Goal: Use online tool/utility: Utilize a website feature to perform a specific function

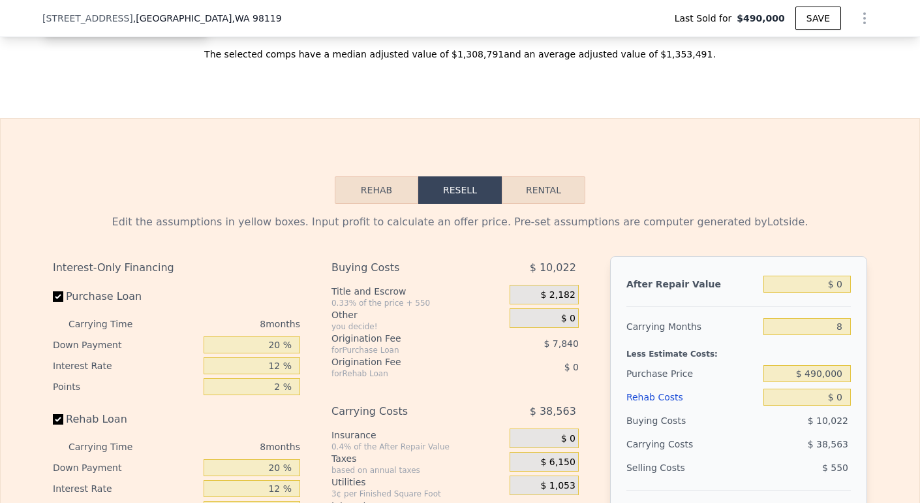
scroll to position [1990, 0]
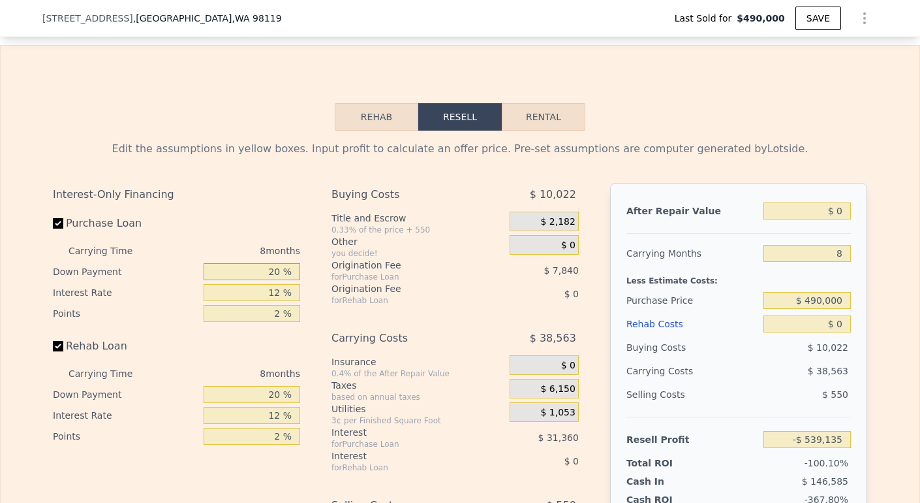
click at [267, 280] on input "20 %" at bounding box center [252, 271] width 97 height 17
type input "0 %"
type input "-$ 548,935"
type input "0 %"
click at [277, 301] on input "12 %" at bounding box center [252, 292] width 97 height 17
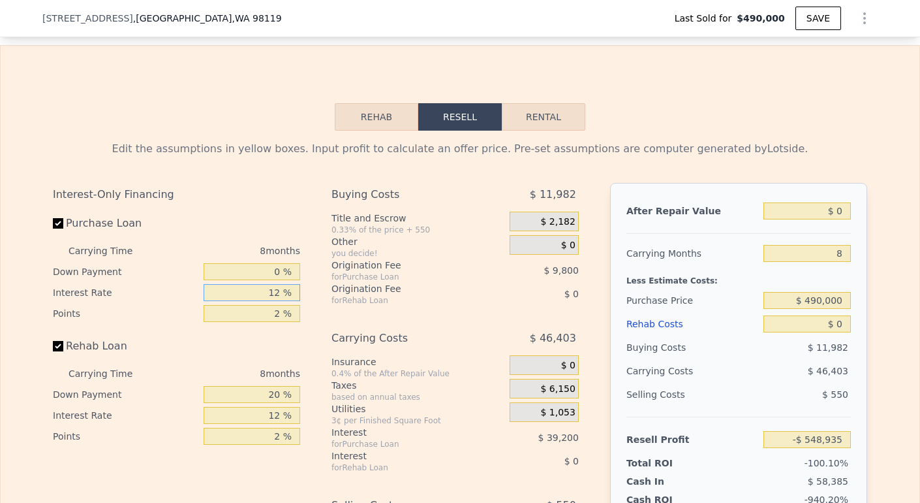
type input "1 %"
type input "-$ 512,999"
type input "10 %"
type input "-$ 542,399"
type input "10.5 %"
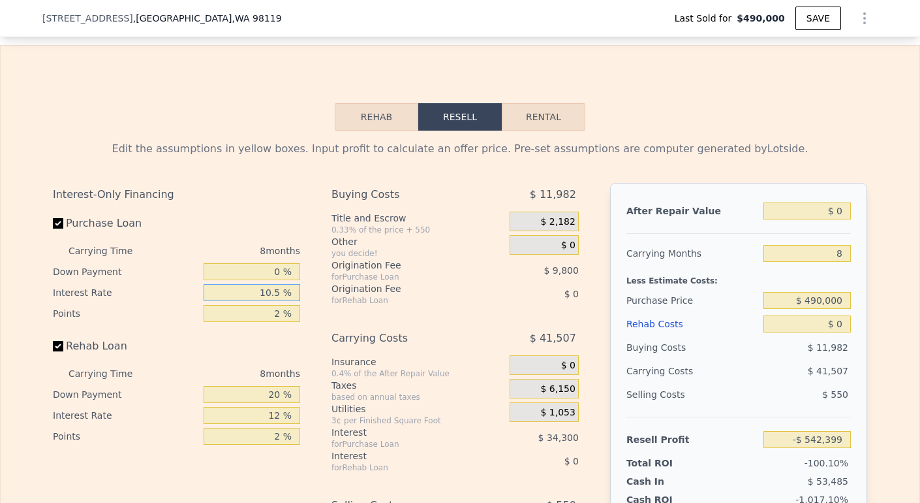
type input "-$ 544,039"
type input "10.5 %"
click at [277, 322] on input "2 %" at bounding box center [252, 313] width 97 height 17
type input "1 %"
type input "-$ 539,139"
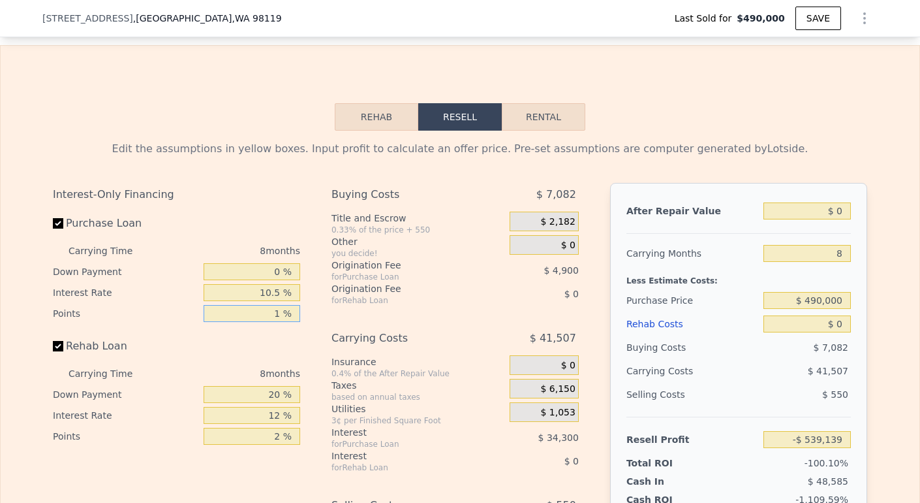
type input "1 %"
click at [278, 403] on input "20 %" at bounding box center [252, 394] width 97 height 17
type input "2 %"
type input "0 %"
click at [273, 424] on input "12 %" at bounding box center [252, 415] width 97 height 17
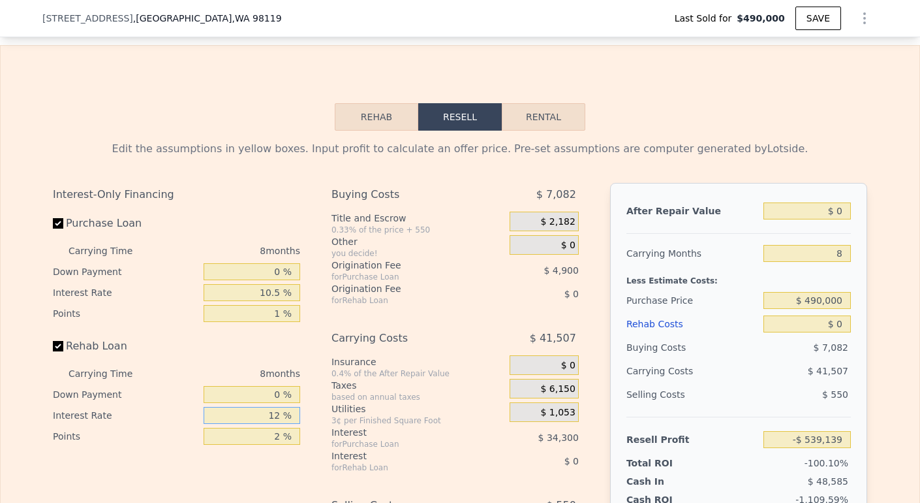
type input "1 %"
type input "10.5 %"
click at [275, 444] on input "2 %" at bounding box center [252, 436] width 97 height 17
type input "1 %"
click at [837, 219] on input "$ 0" at bounding box center [807, 210] width 87 height 17
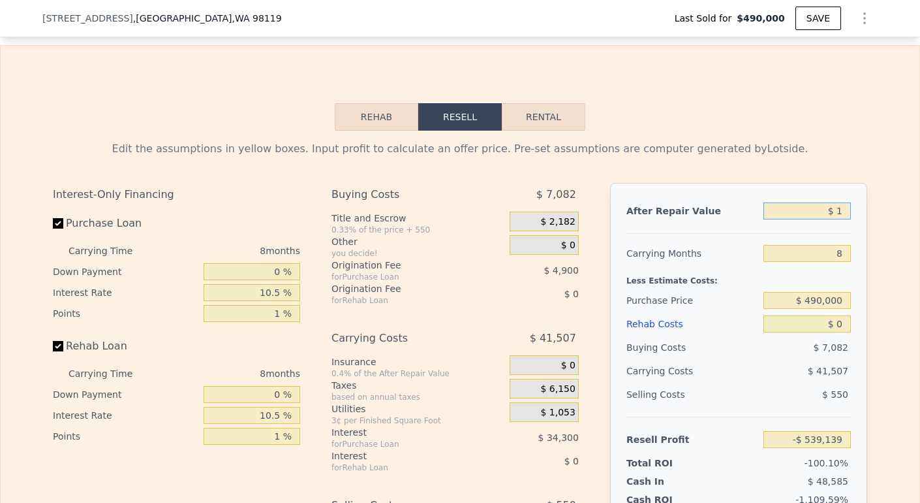
type input "$ 11"
type input "-$ 539,128"
type input "$ 113"
type input "-$ 539,034"
type input "$ 1,130"
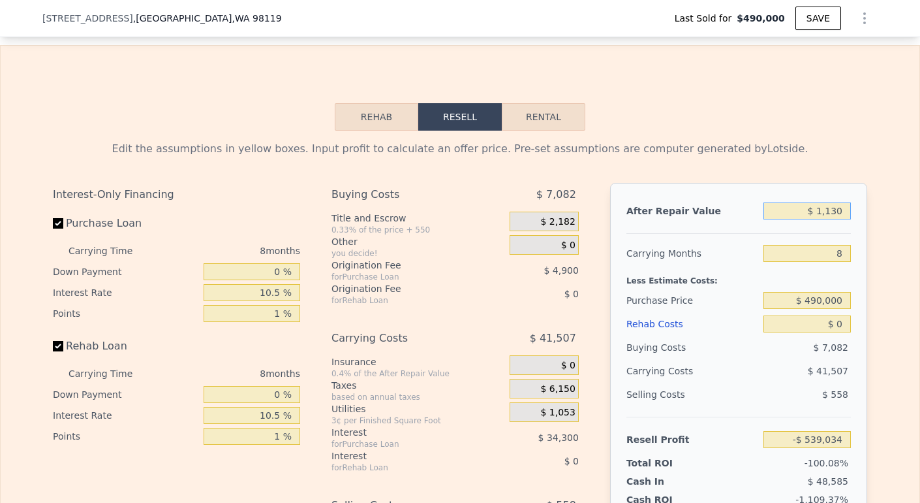
type input "-$ 538,092"
type input "$ 11,300"
type input "-$ 528,674"
type input "$ 113,000"
type input "-$ 434,477"
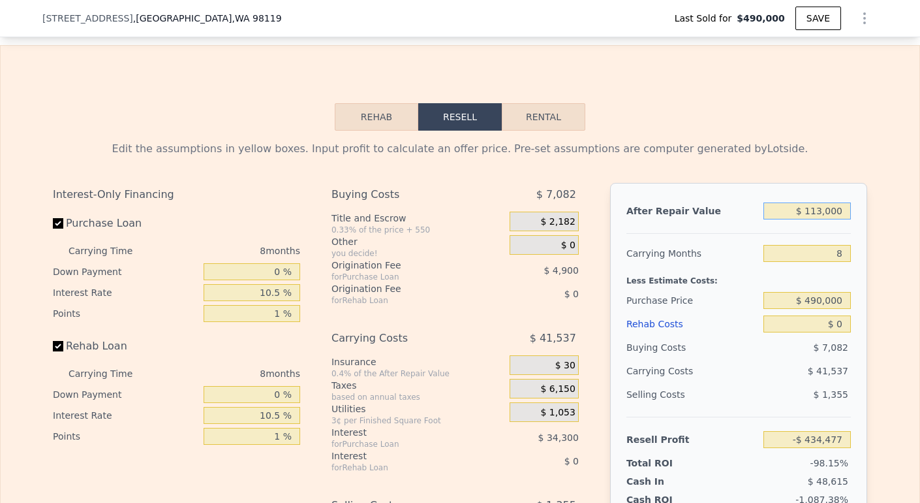
type input "$ 1,130,000"
type input "$ 507,471"
type input "$ 113,000"
type input "-$ 434,477"
type input "$ 11,300"
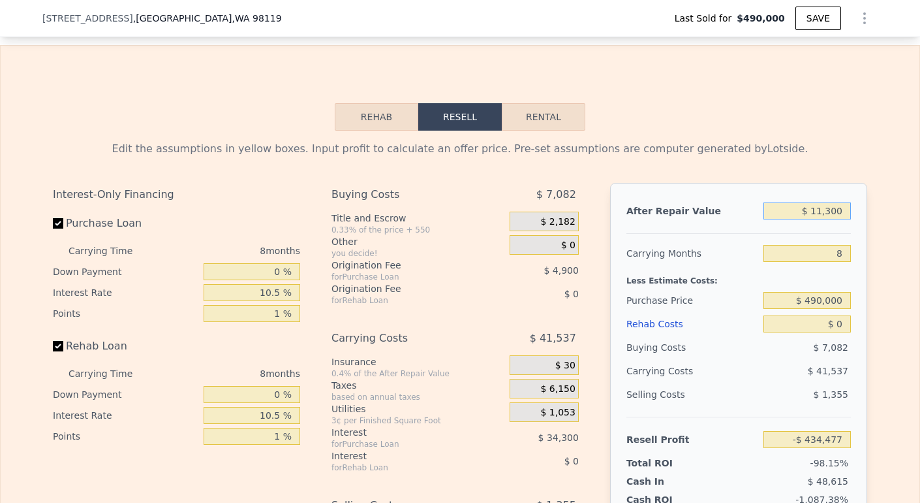
type input "-$ 528,674"
type input "$ 1,130"
type input "-$ 538,092"
type input "$ 113"
type input "-$ 539,034"
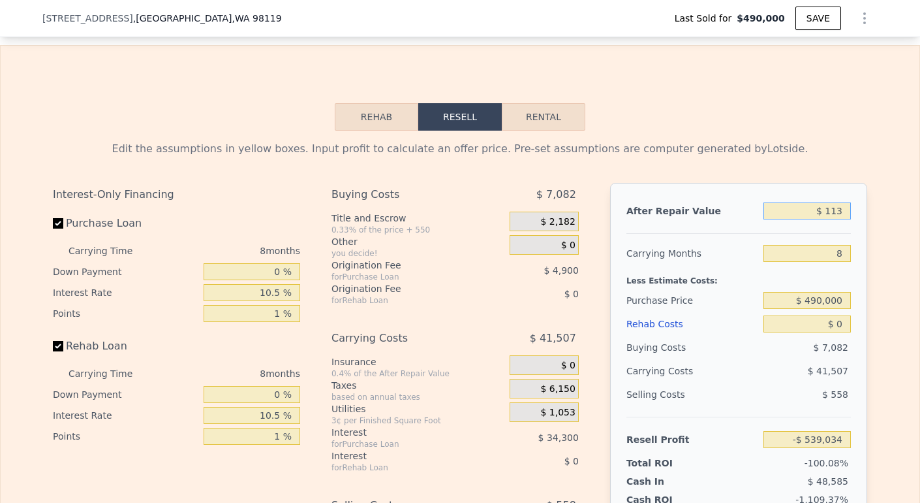
type input "$ 11"
type input "-$ 539,128"
type input "$ 1"
type input "-$ 539,138"
type input "$ 13"
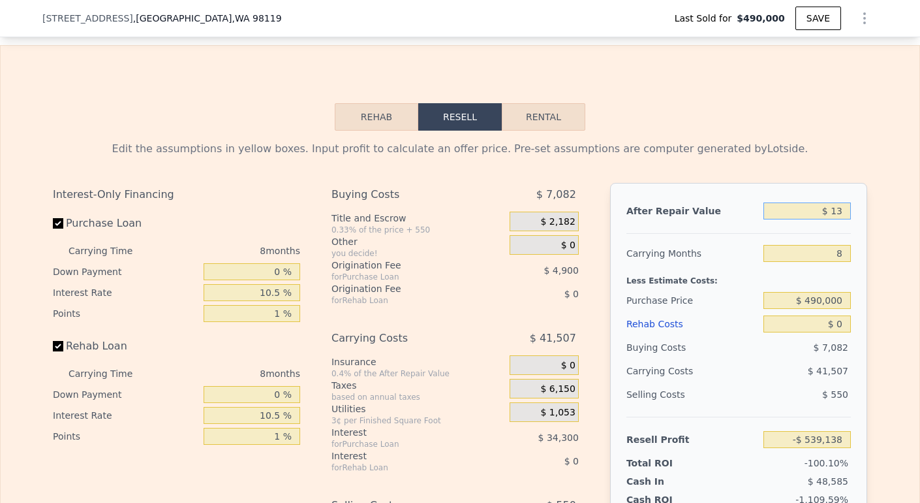
type input "-$ 539,126"
type input "$ 130"
type input "-$ 539,017"
type input "$ 1,300"
type input "-$ 537,935"
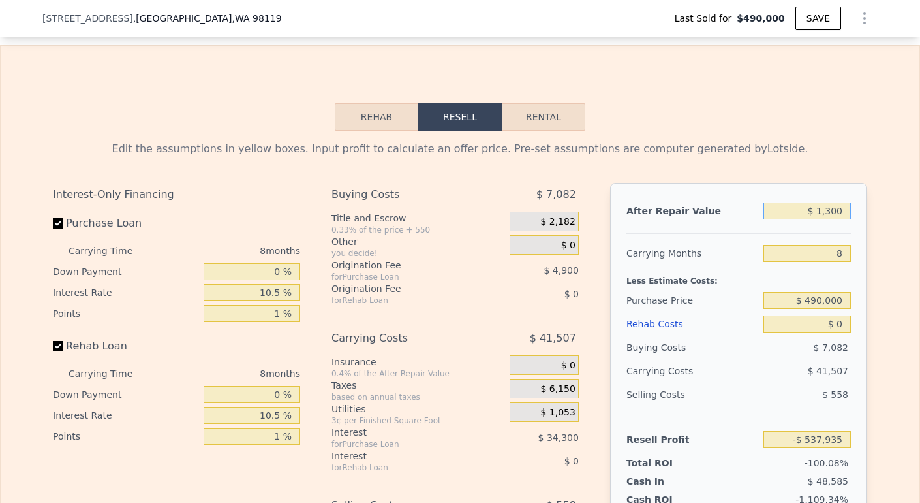
type input "$ 13,000"
type input "-$ 527,098"
type input "$ 130,000"
type input "-$ 418,733"
type input "$ 1,300,000"
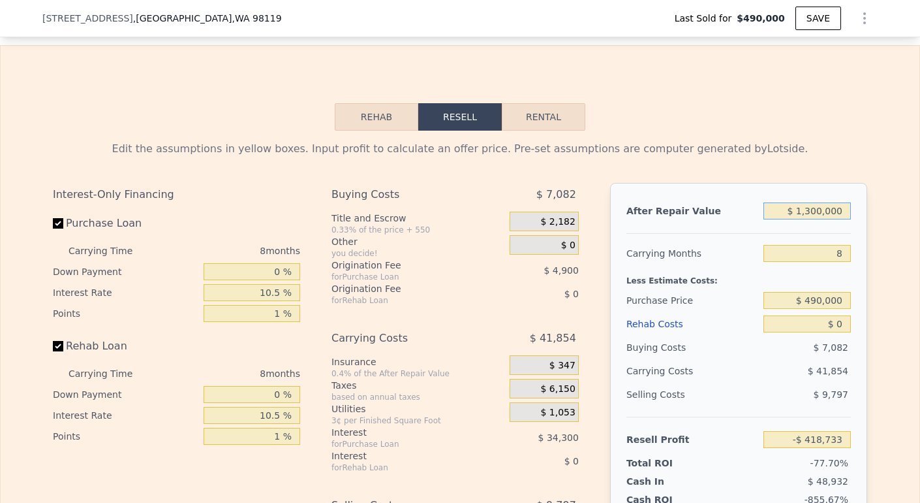
type input "$ 664,925"
type input "$ 1,300,000"
click at [841, 262] on input "8" at bounding box center [807, 253] width 87 height 17
type input "4"
type input "$ 687,413"
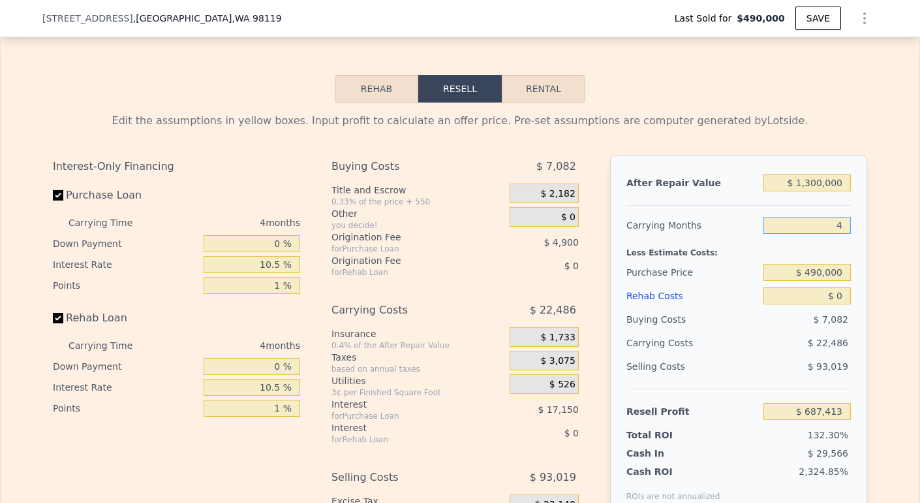
scroll to position [2019, 0]
type input "4"
drag, startPoint x: 804, startPoint y: 291, endPoint x: 863, endPoint y: 292, distance: 59.4
click at [864, 292] on div "Edit the assumptions in yellow boxes. Input profit to calculate an offer price.…" at bounding box center [459, 345] width 835 height 486
type input "$ 4"
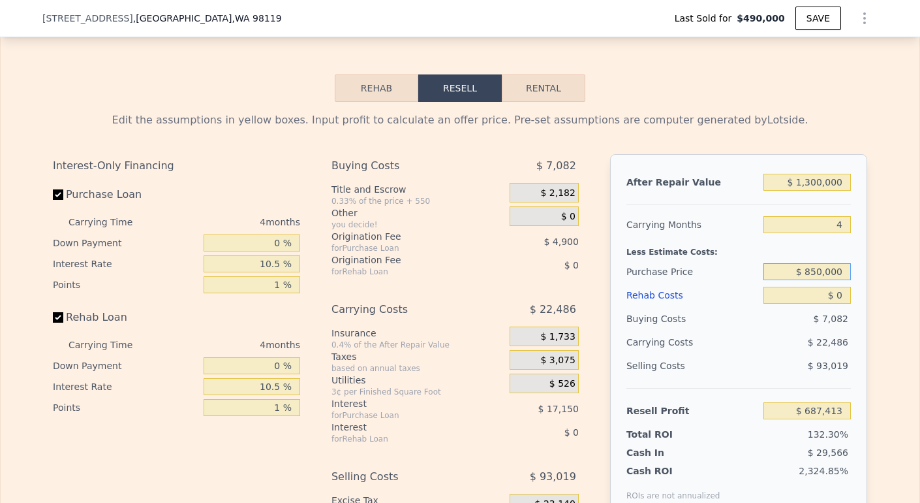
type input "$ 850,000"
click at [841, 303] on input "$ 0" at bounding box center [807, 295] width 87 height 17
type input "$ 310,018"
type input "$ 1"
type input "$ 310,017"
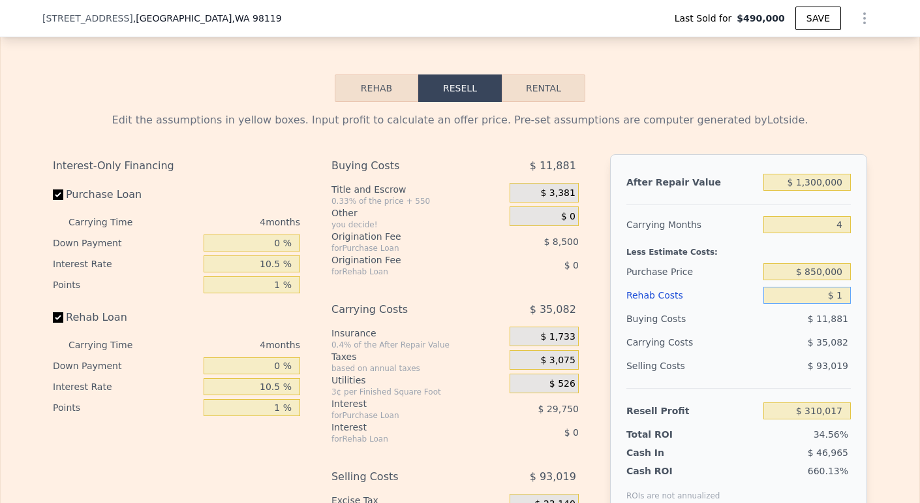
type input "$ 10"
type input "$ 310,008"
type input "$ 100"
type input "$ 309,913"
type input "$ 1,000"
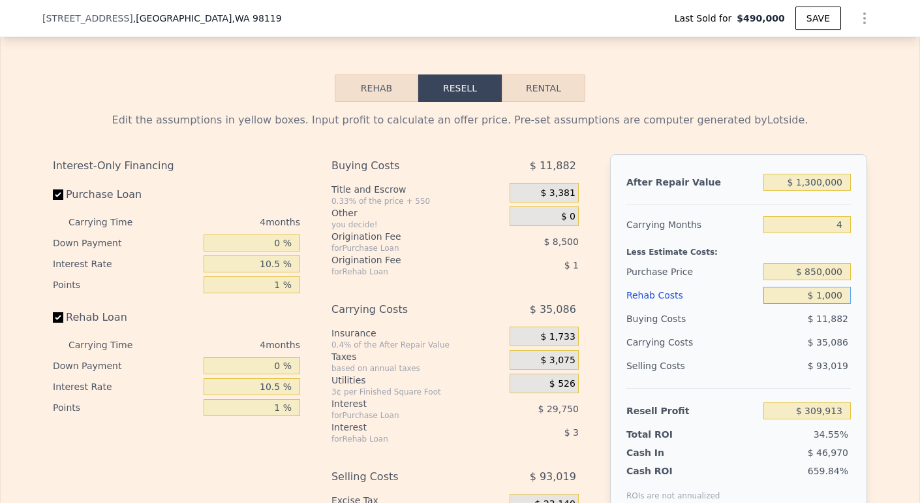
type input "$ 308,972"
type input "$ 10,000"
type input "$ 299,570"
type input "$ 100,000"
type input "$ 205,518"
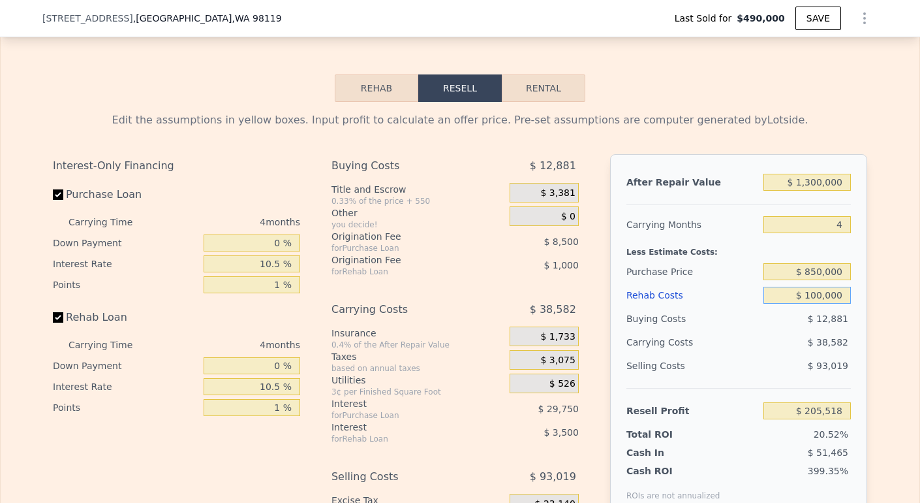
type input "$ 100,000"
click at [824, 330] on div "$ 12,881" at bounding box center [808, 318] width 88 height 23
click at [808, 191] on input "$ 1,300,000" at bounding box center [807, 182] width 87 height 17
type input "$ 100,000"
type input "-$ 907,526"
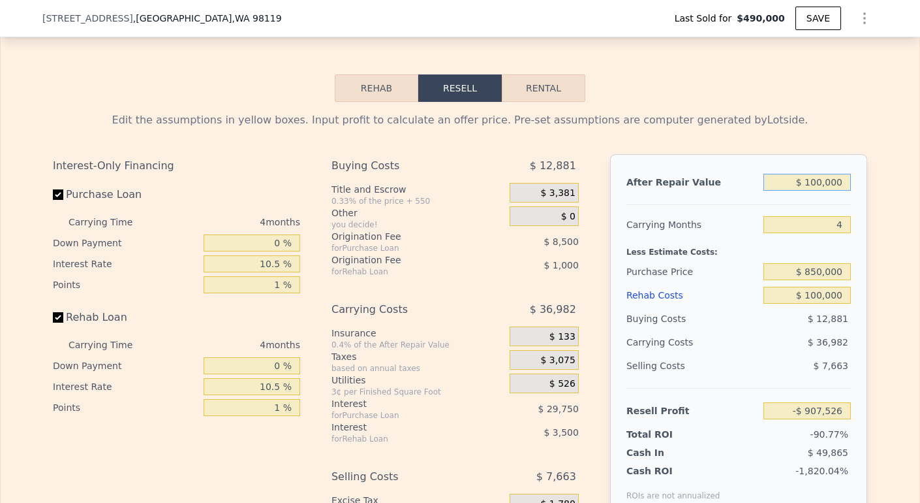
type input "$ 1,200,000"
type input "$ 112,764"
type input "$ 1,200,000"
click at [780, 260] on div "Less Estimate Costs:" at bounding box center [739, 247] width 225 height 23
click at [813, 303] on input "$ 100,000" at bounding box center [807, 295] width 87 height 17
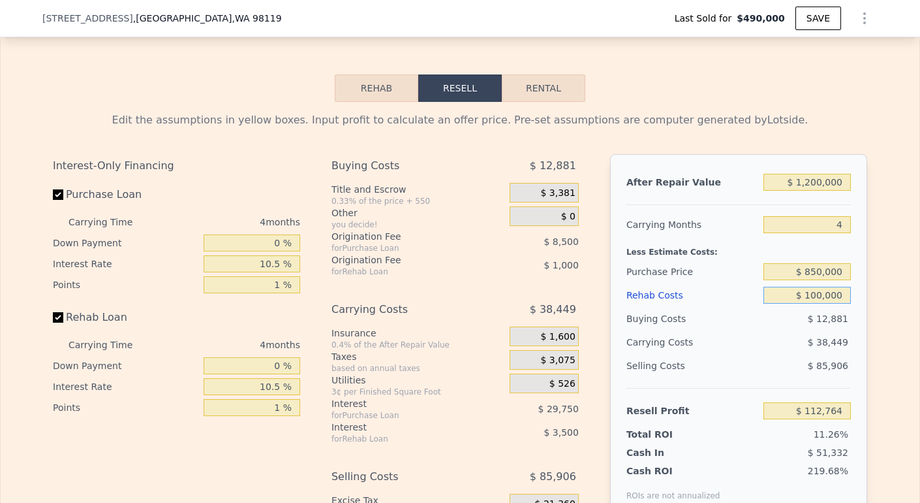
type input "$ 10,000"
type input "$ 206,816"
type input "$ 150,000"
type input "$ 60,516"
type input "$ 150,000"
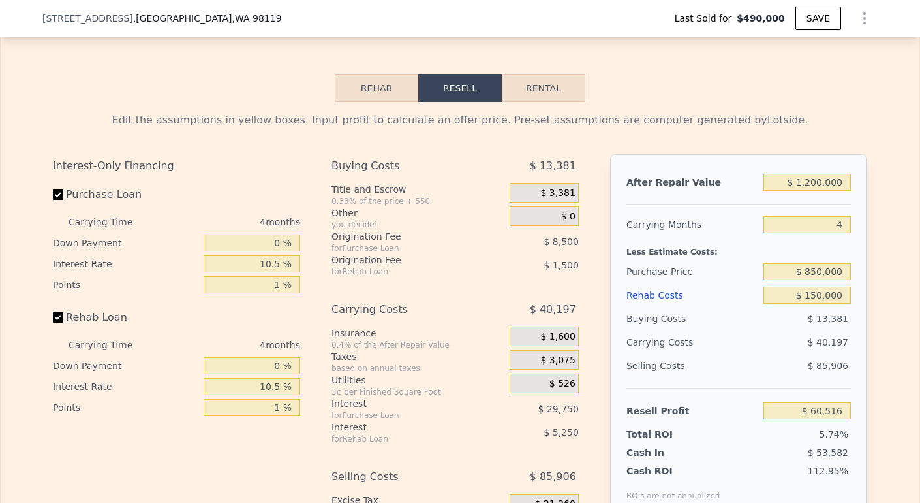
click at [800, 377] on div "$ 85,906" at bounding box center [808, 365] width 88 height 23
click at [813, 191] on input "$ 1,200,000" at bounding box center [807, 182] width 87 height 17
type input "$ 120,000"
type input "-$ 941,224"
type input "$ 1,250,000"
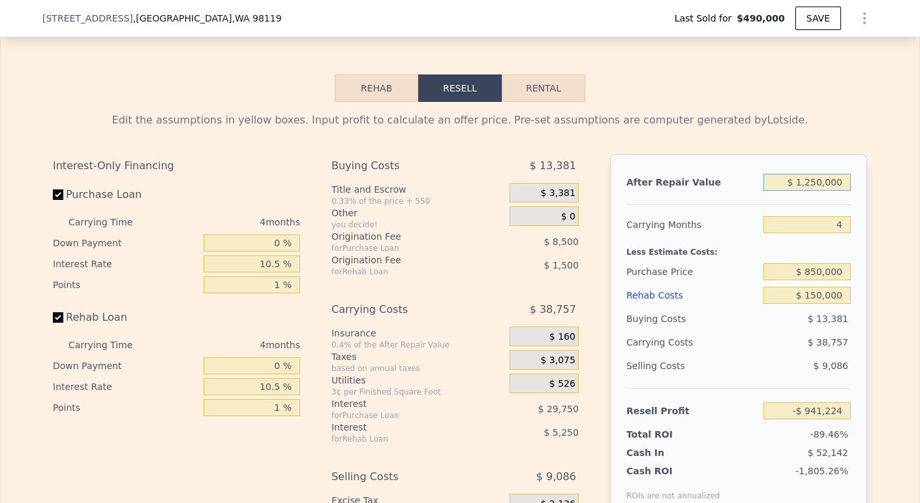
type input "$ 106,892"
type input "$ 1,250,000"
click at [821, 260] on div "Less Estimate Costs:" at bounding box center [739, 247] width 225 height 23
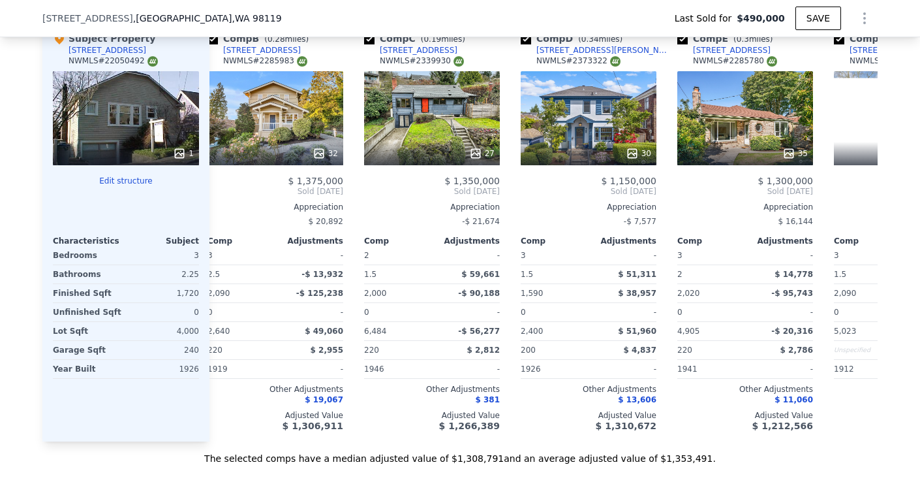
scroll to position [0, 176]
